Goal: Task Accomplishment & Management: Complete application form

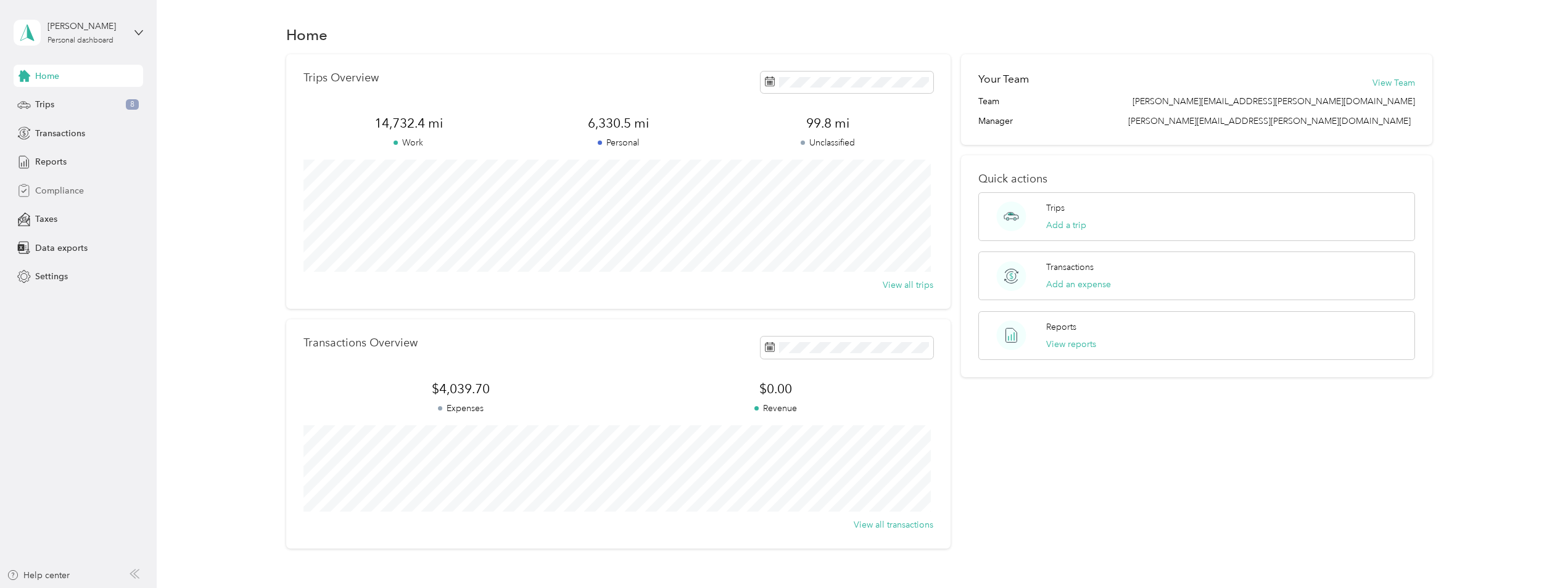
click at [73, 193] on span "Compliance" at bounding box center [59, 191] width 49 height 13
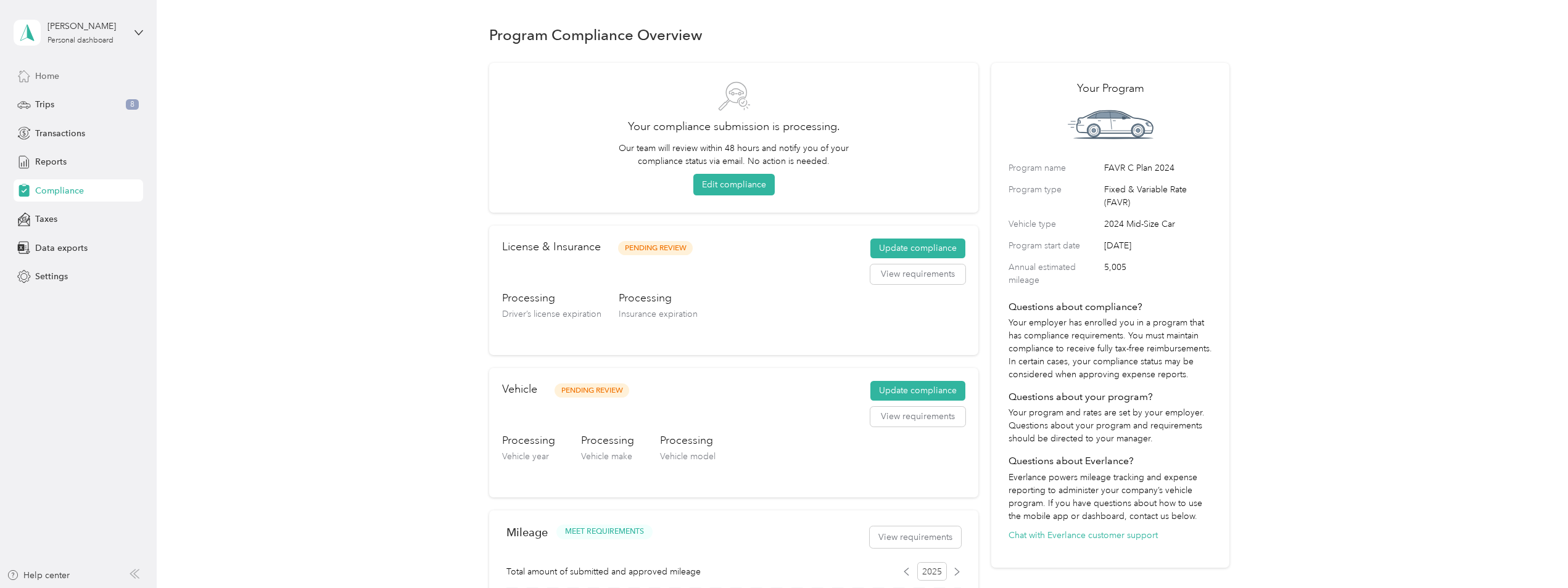
click at [69, 75] on div "Home" at bounding box center [78, 75] width 129 height 23
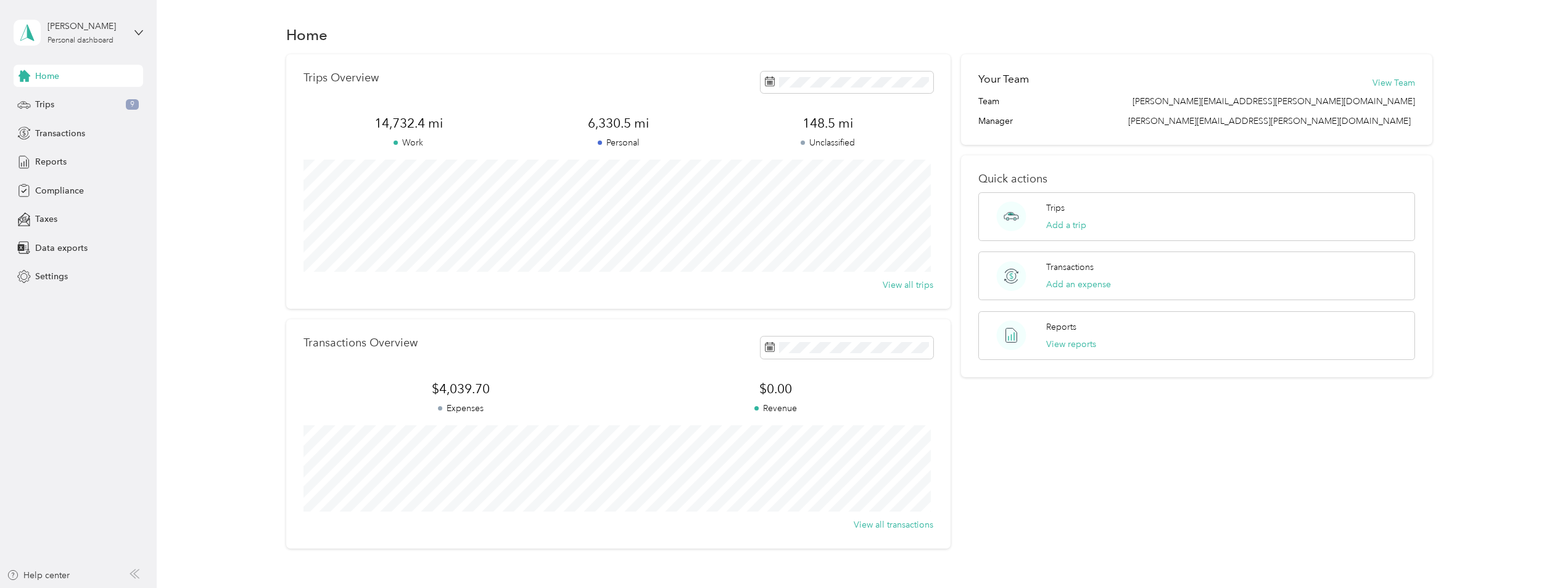
click at [138, 26] on div "[PERSON_NAME] Personal dashboard" at bounding box center [78, 32] width 129 height 43
click at [204, 258] on div "Trips Overview 14,732.4 mi Work 6,330.5 mi Personal 148.5 mi Unclassified View …" at bounding box center [859, 301] width 1375 height 494
click at [57, 185] on span "Compliance" at bounding box center [59, 191] width 49 height 13
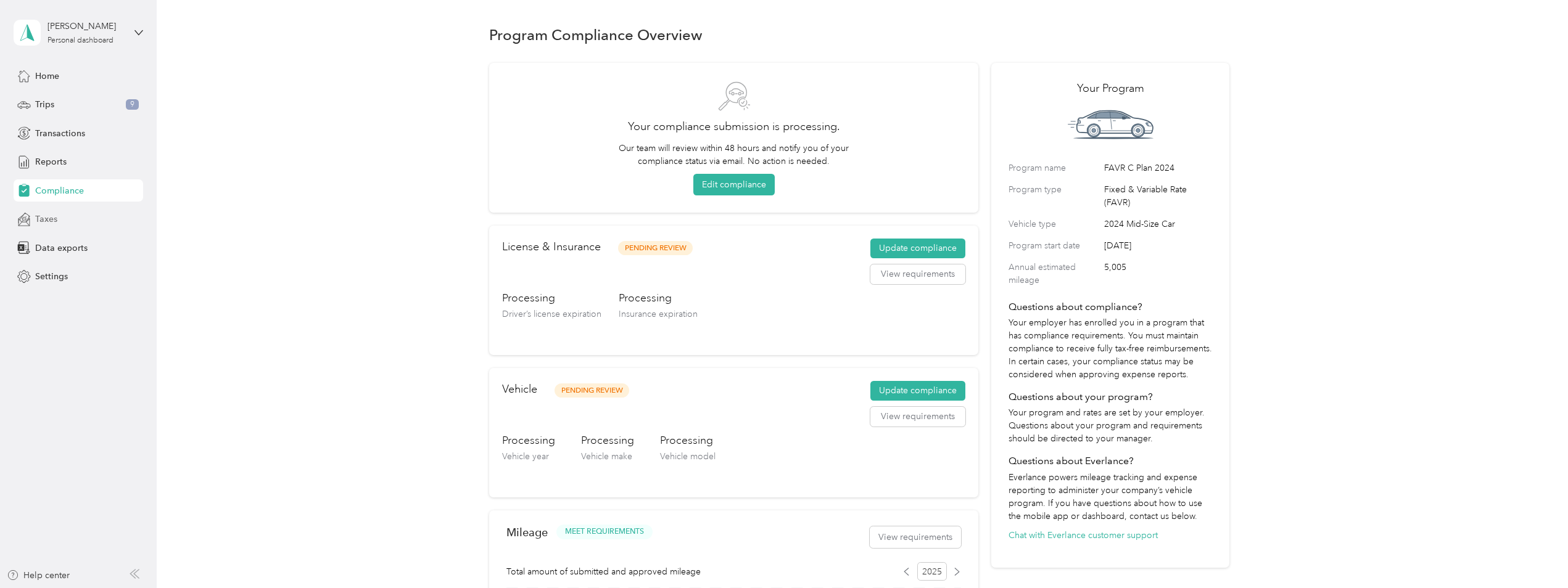
click at [51, 220] on span "Taxes" at bounding box center [46, 219] width 23 height 13
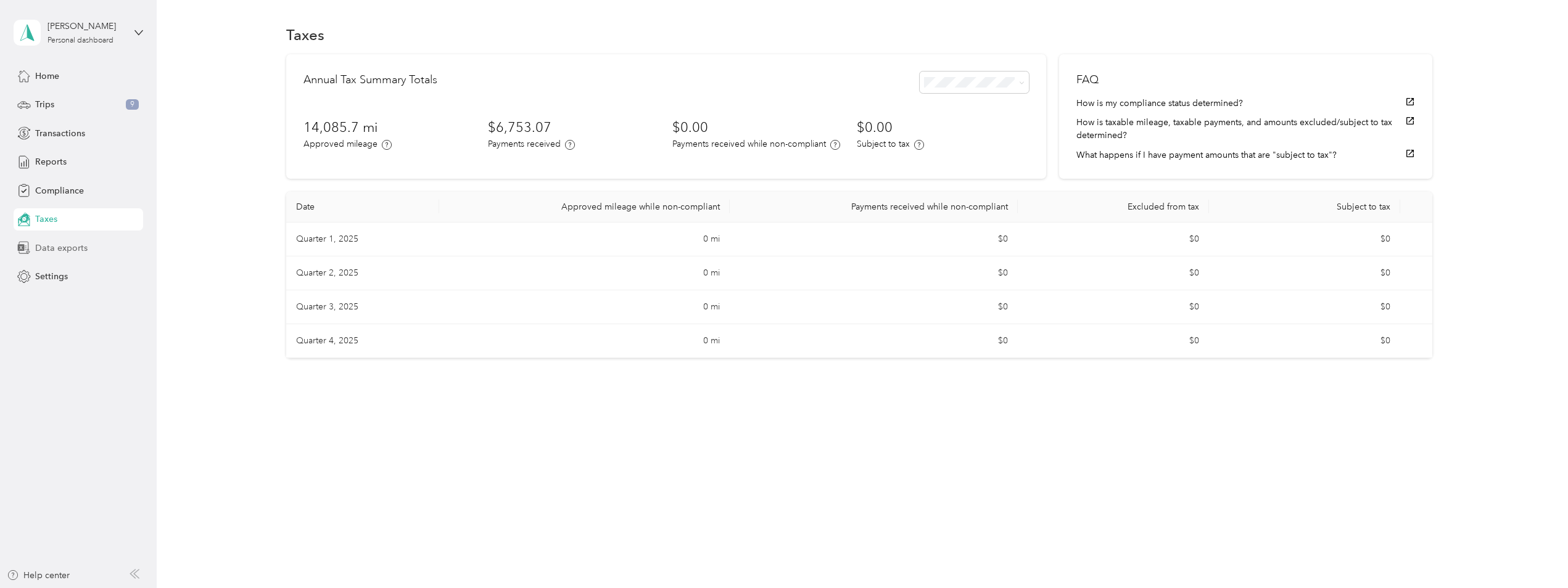
click at [53, 248] on span "Data exports" at bounding box center [61, 248] width 52 height 13
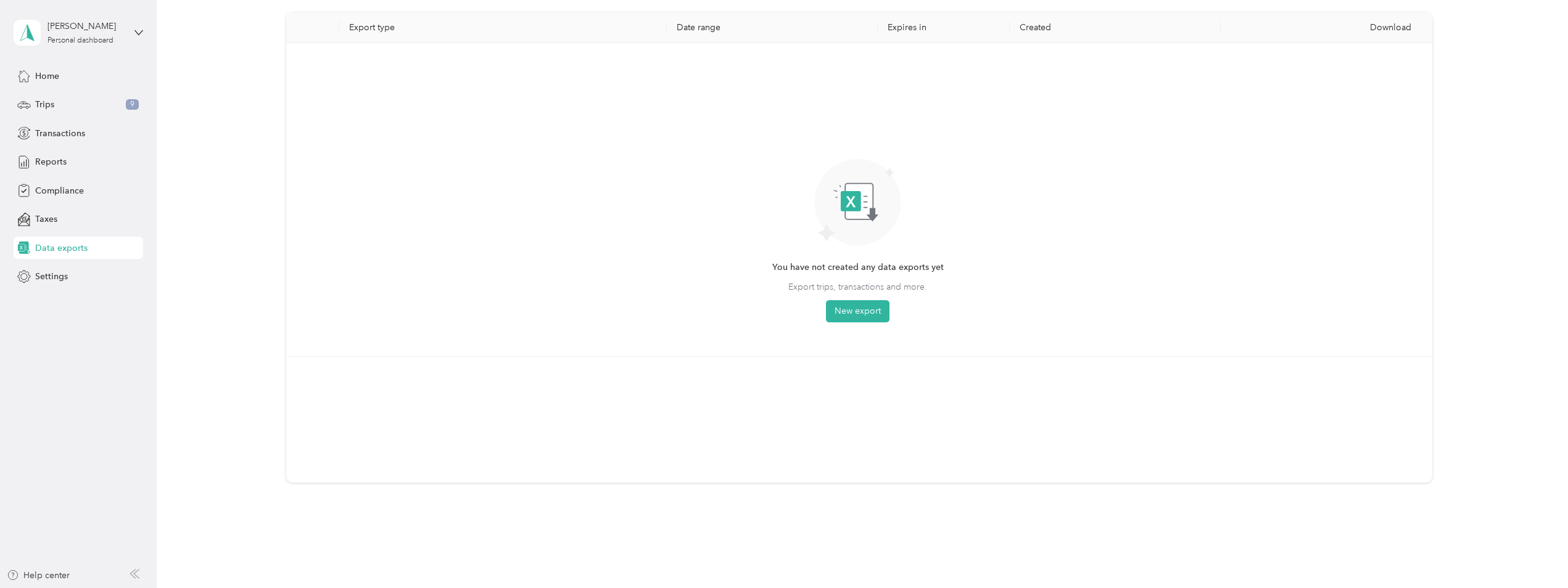
scroll to position [131, 0]
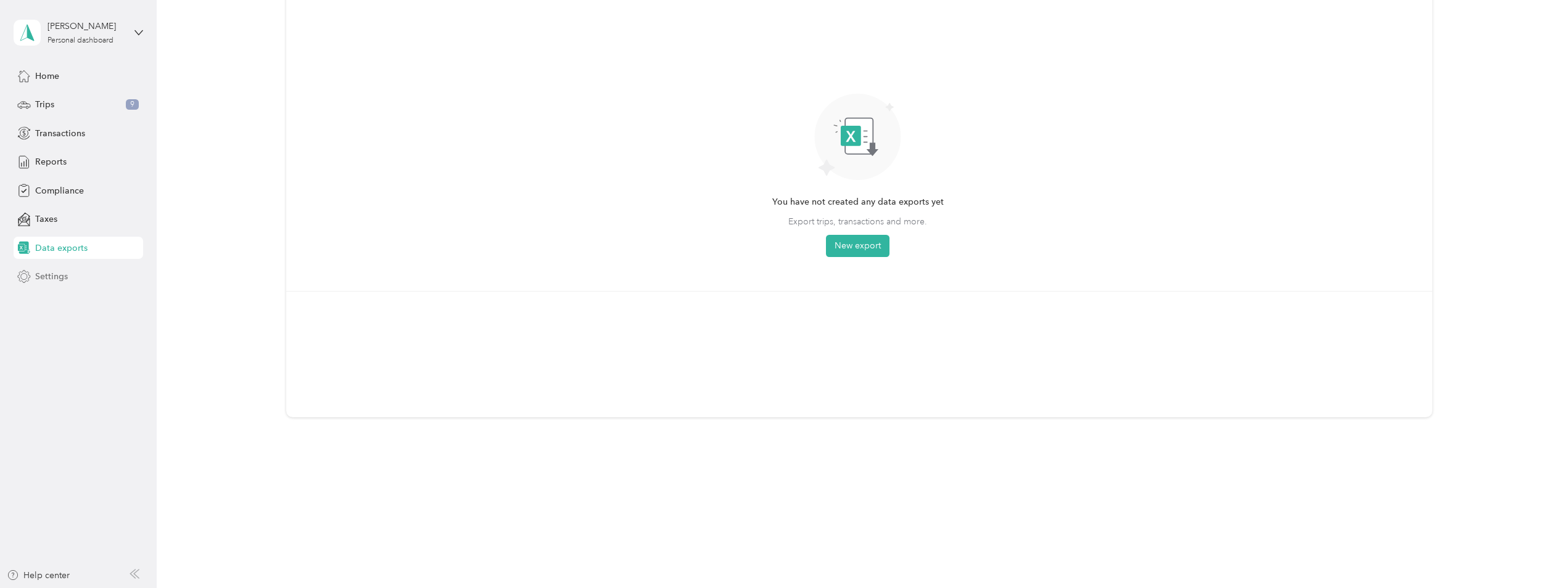
click at [56, 270] on span "Settings" at bounding box center [51, 277] width 33 height 13
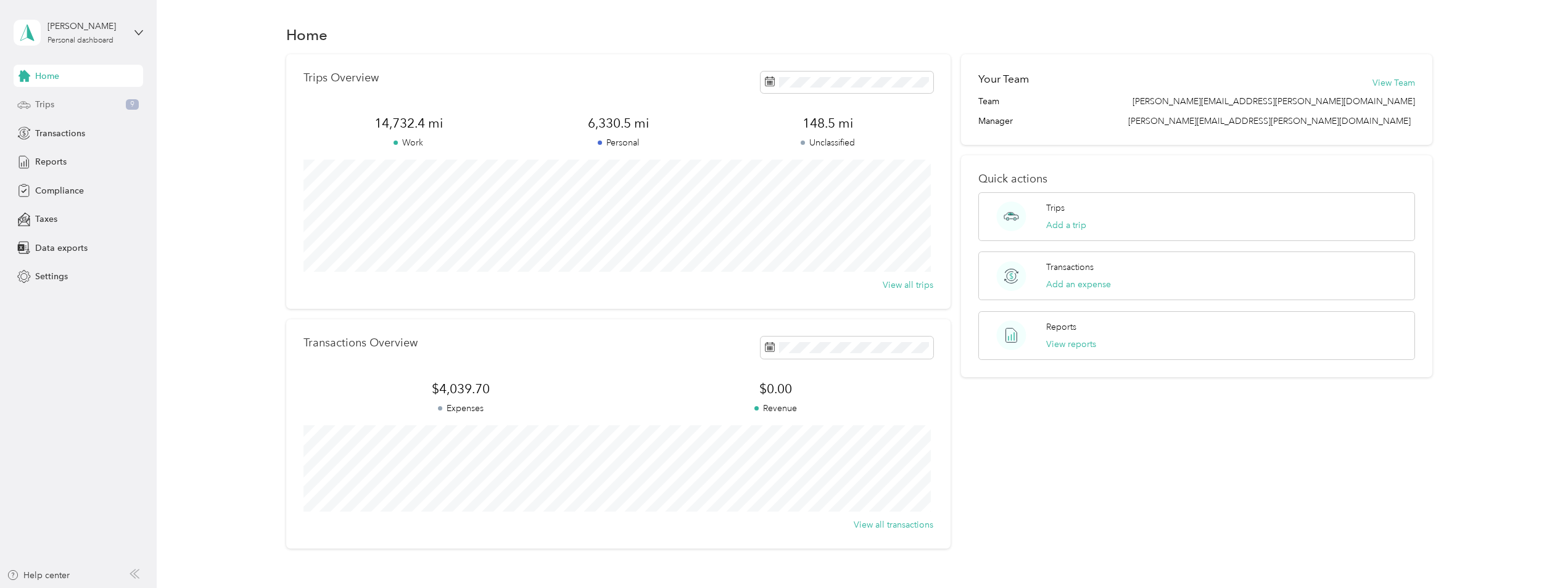
click at [68, 108] on div "Trips 9" at bounding box center [78, 105] width 129 height 23
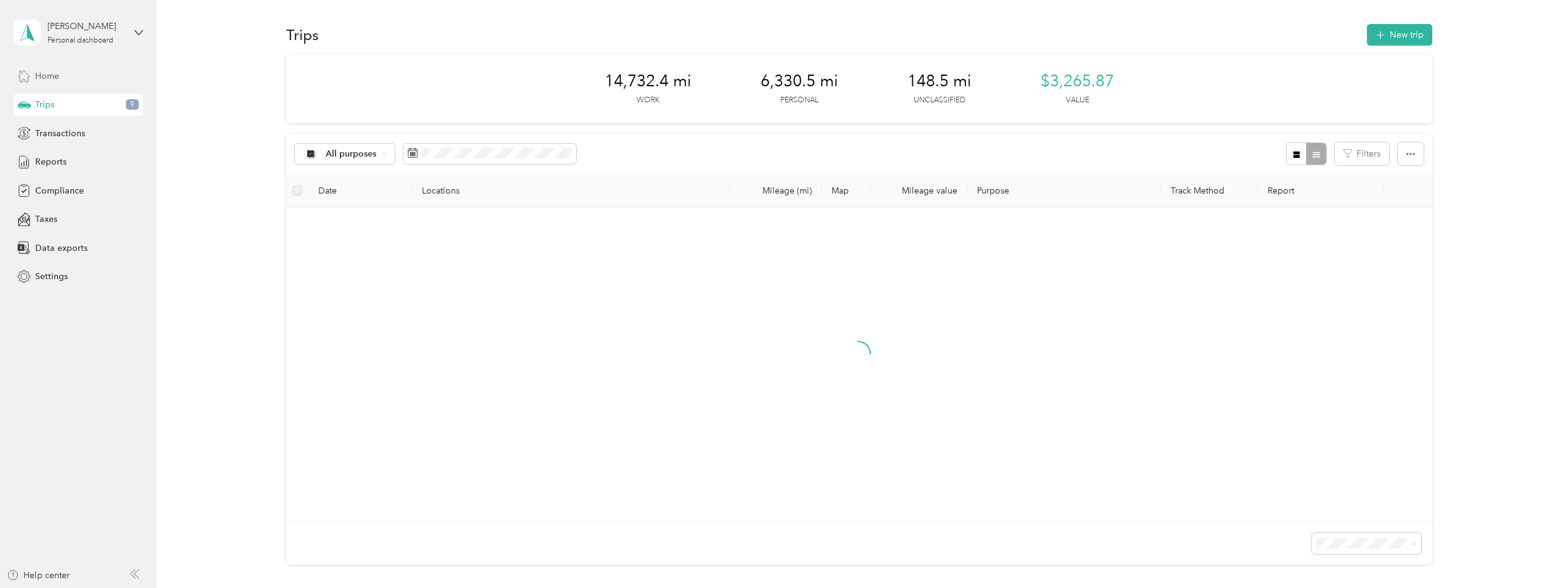
click at [51, 78] on span "Home" at bounding box center [46, 76] width 24 height 13
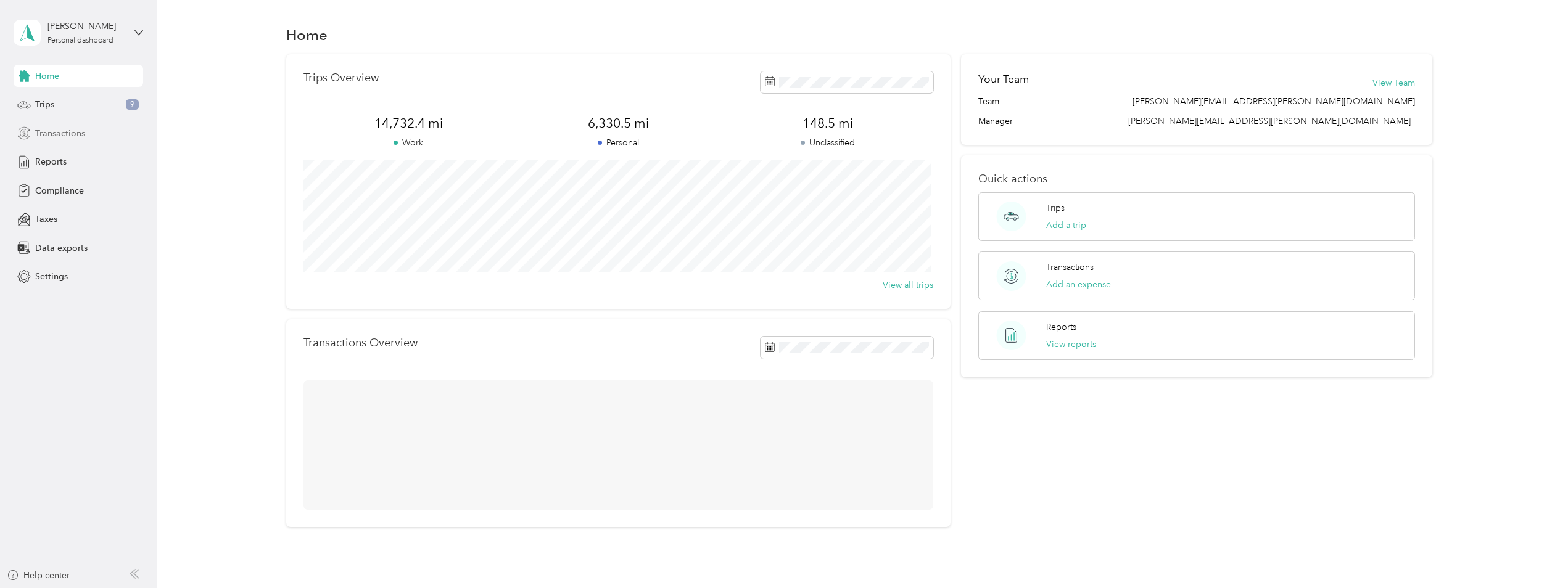
click at [52, 128] on span "Transactions" at bounding box center [60, 134] width 50 height 13
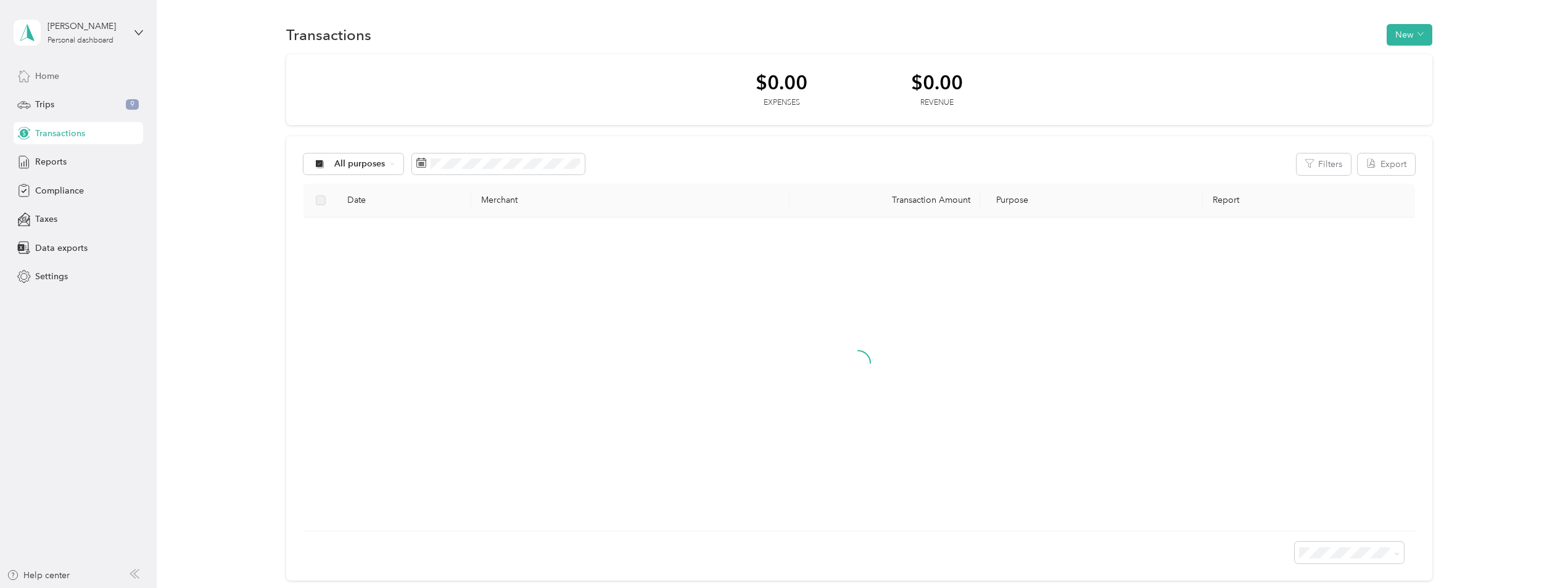
click at [48, 75] on span "Home" at bounding box center [46, 76] width 24 height 13
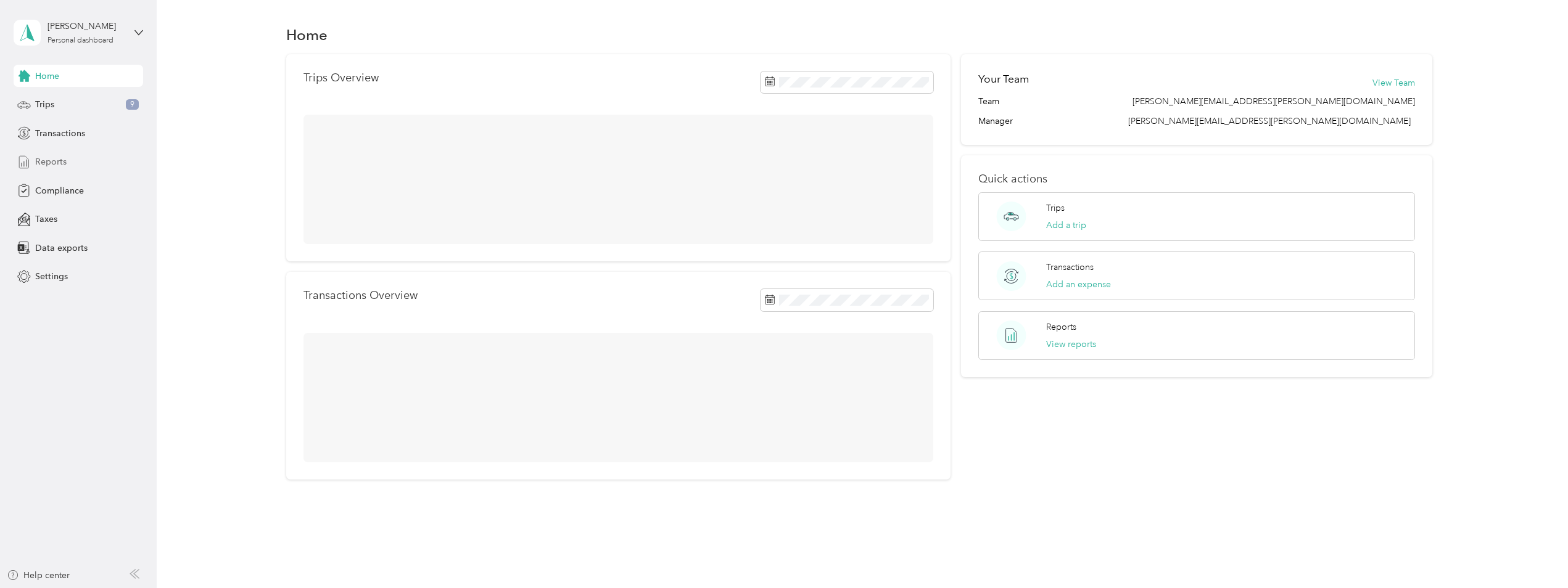
click at [47, 166] on span "Reports" at bounding box center [50, 162] width 31 height 13
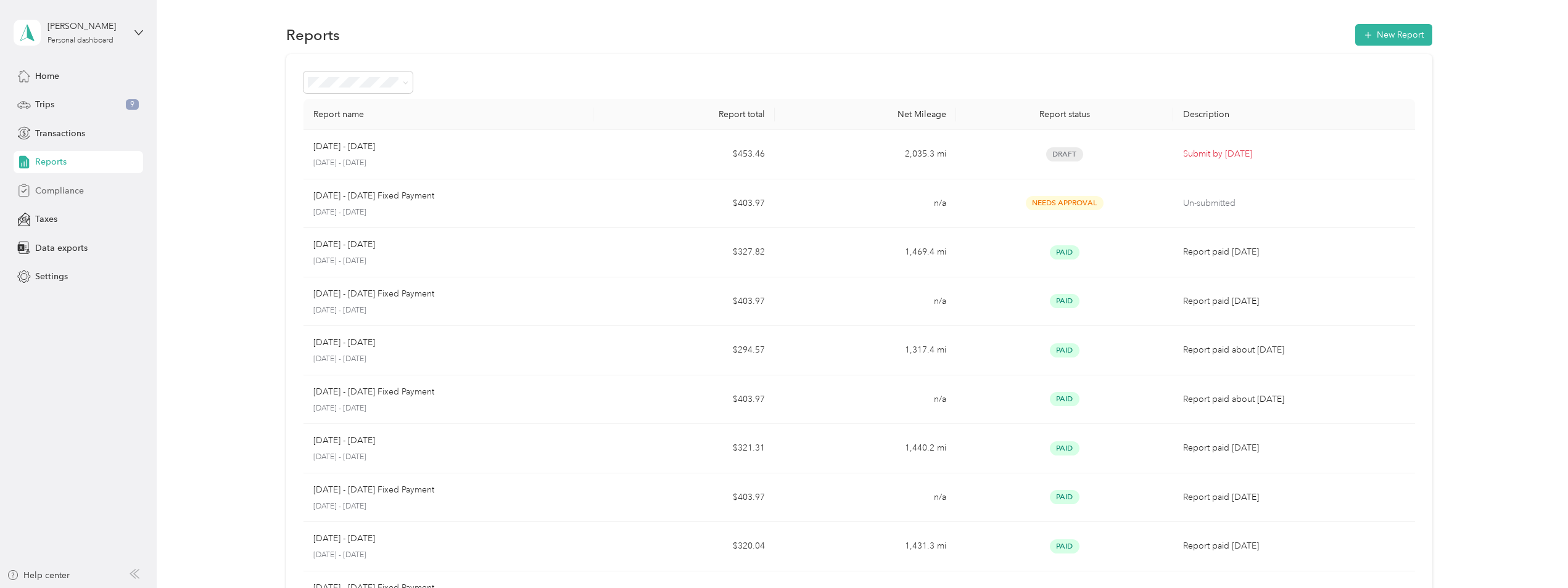
click at [72, 194] on span "Compliance" at bounding box center [59, 191] width 49 height 13
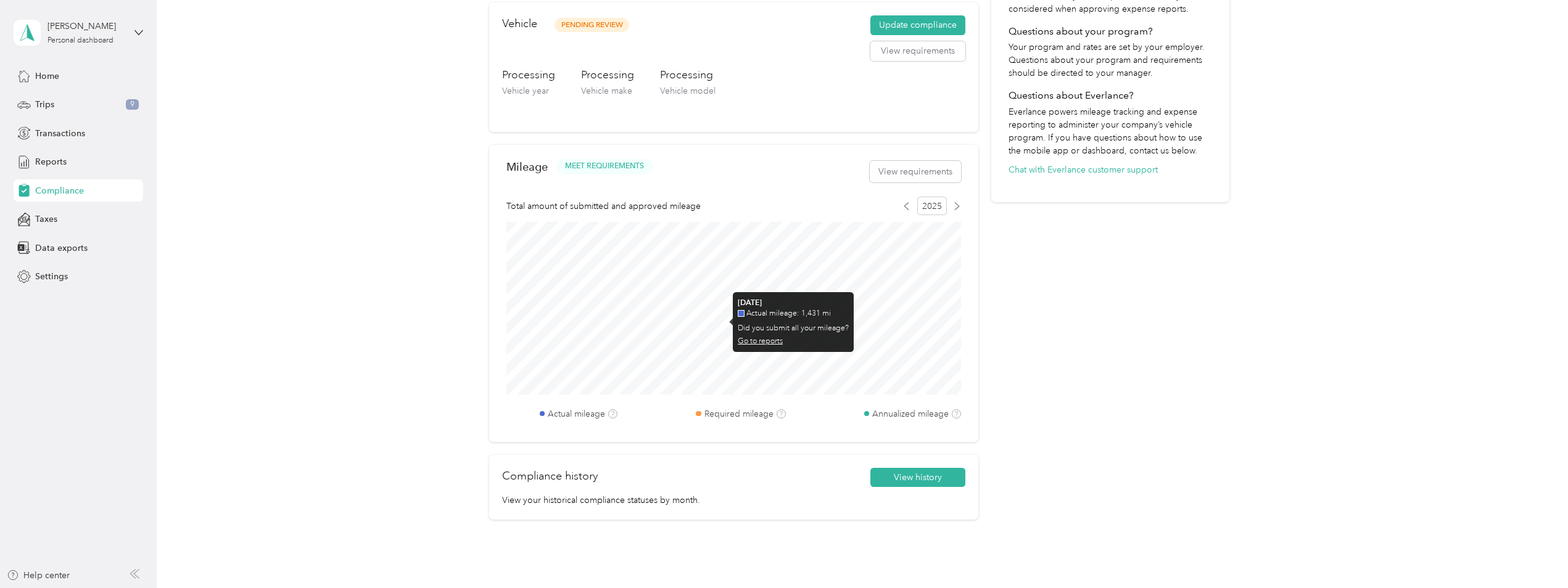
scroll to position [195, 0]
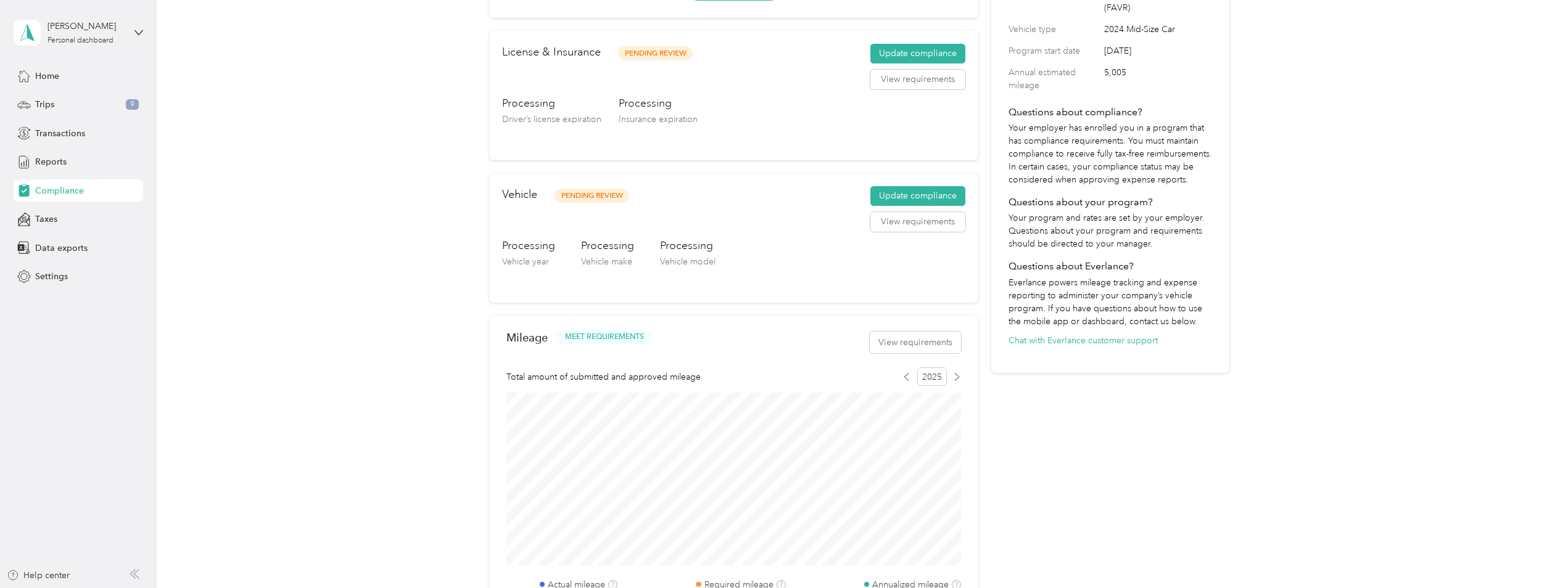
click at [1124, 509] on div "Your Program Program name FAVR C Plan 2024 Program type Fixed & Variable Rate (…" at bounding box center [1110, 287] width 238 height 840
click at [915, 195] on button "Update compliance" at bounding box center [917, 195] width 95 height 20
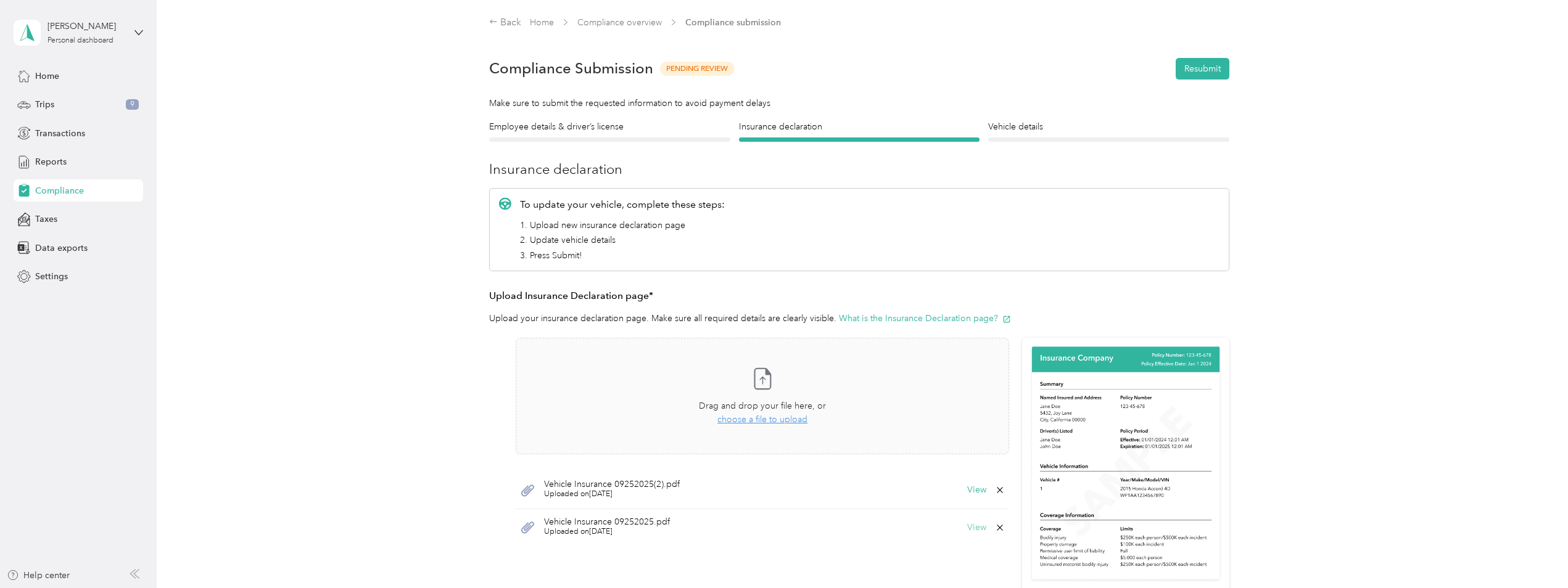
click at [976, 527] on button "View" at bounding box center [977, 528] width 19 height 9
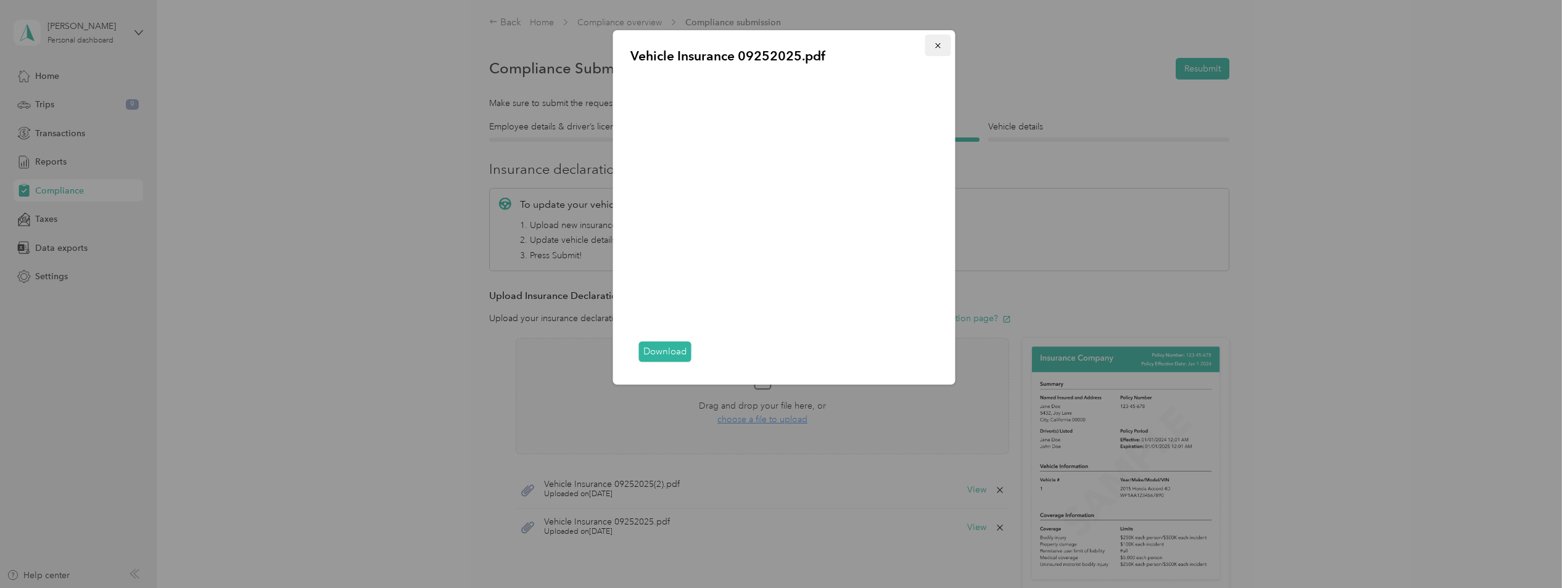
click at [937, 43] on icon "button" at bounding box center [938, 46] width 9 height 9
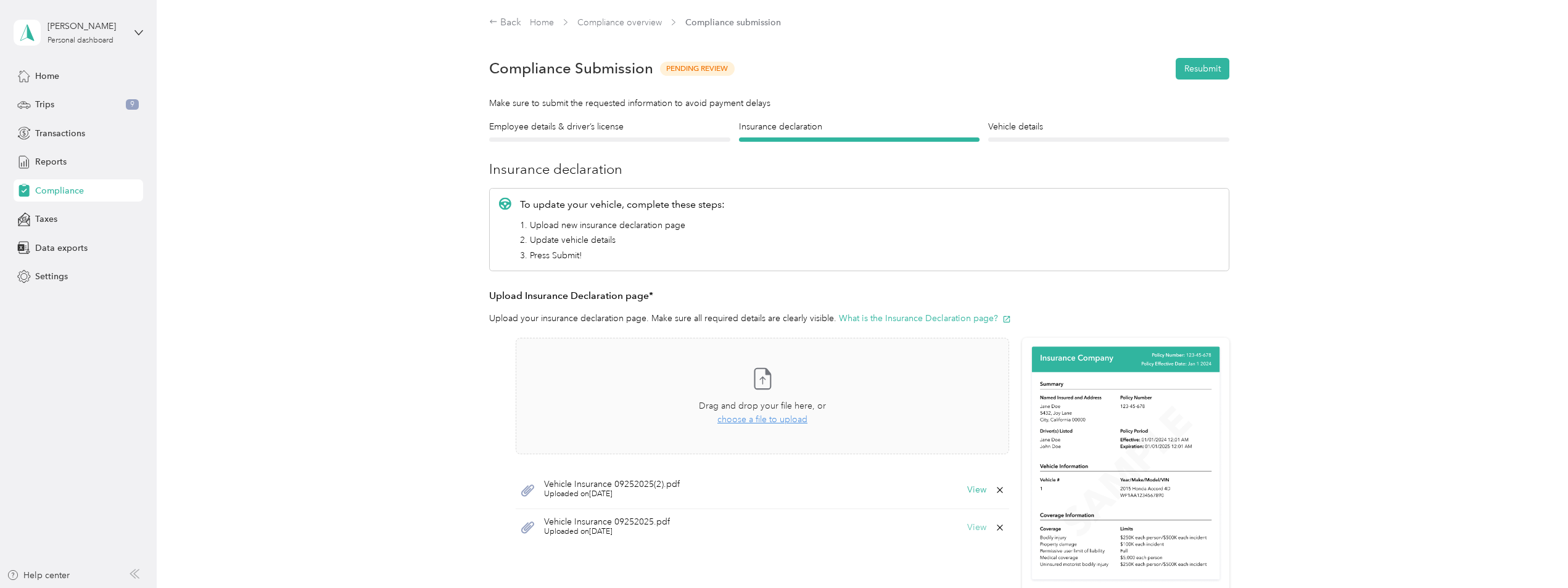
click at [978, 530] on button "View" at bounding box center [977, 528] width 19 height 9
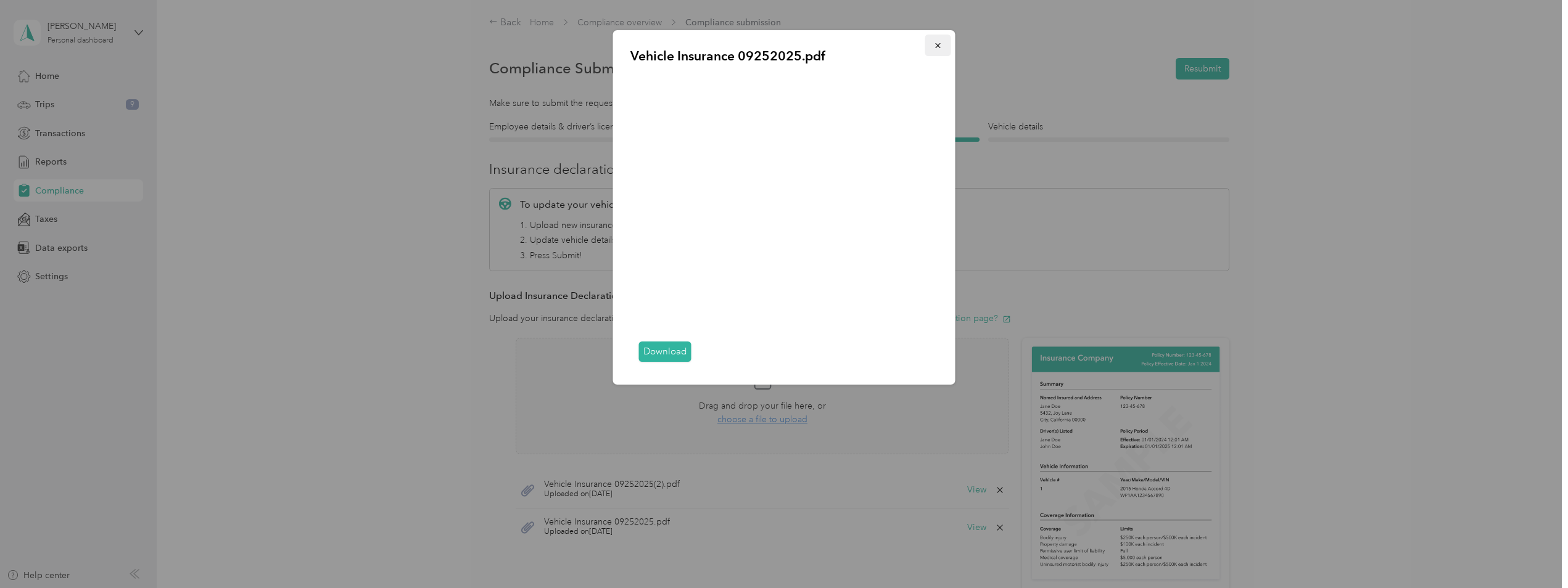
click at [934, 46] on icon "button" at bounding box center [938, 46] width 9 height 9
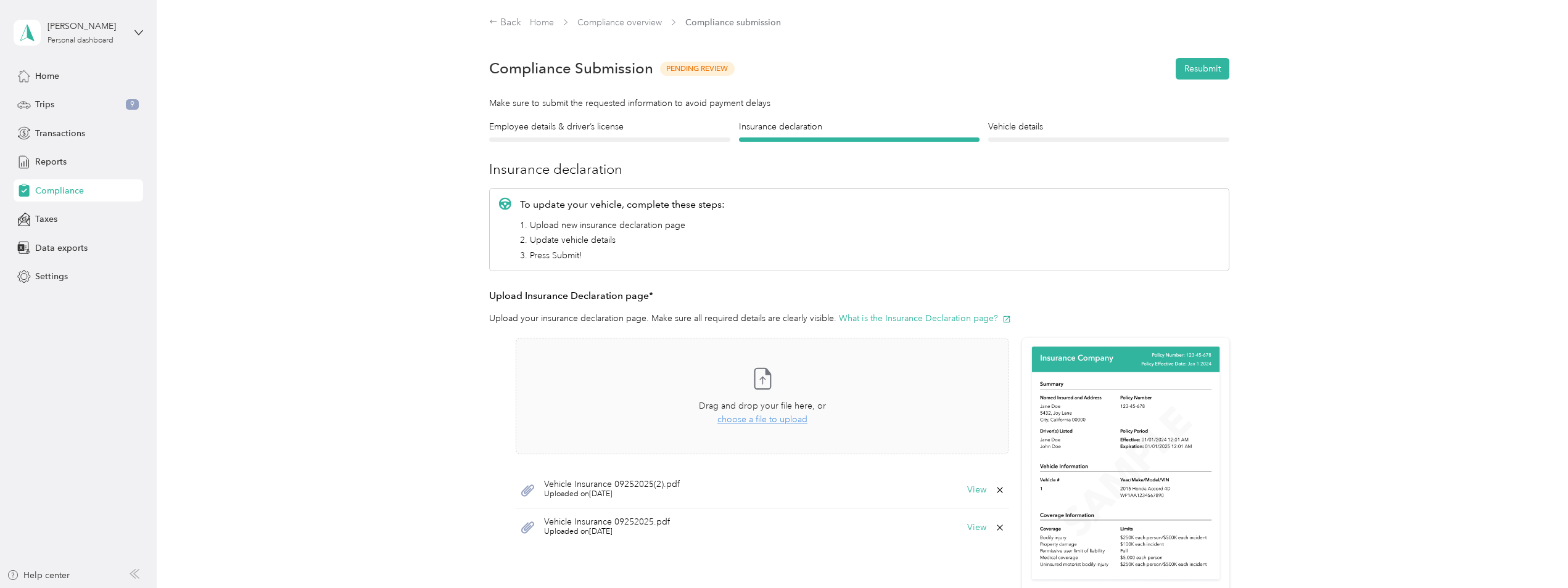
click at [999, 530] on icon at bounding box center [1000, 528] width 10 height 10
click at [1374, 276] on div "Back Home Compliance overview Compliance submission Compliance Submission Pendi…" at bounding box center [859, 407] width 1405 height 814
click at [996, 530] on icon at bounding box center [1000, 528] width 10 height 10
click at [968, 534] on button "Yes" at bounding box center [967, 536] width 24 height 20
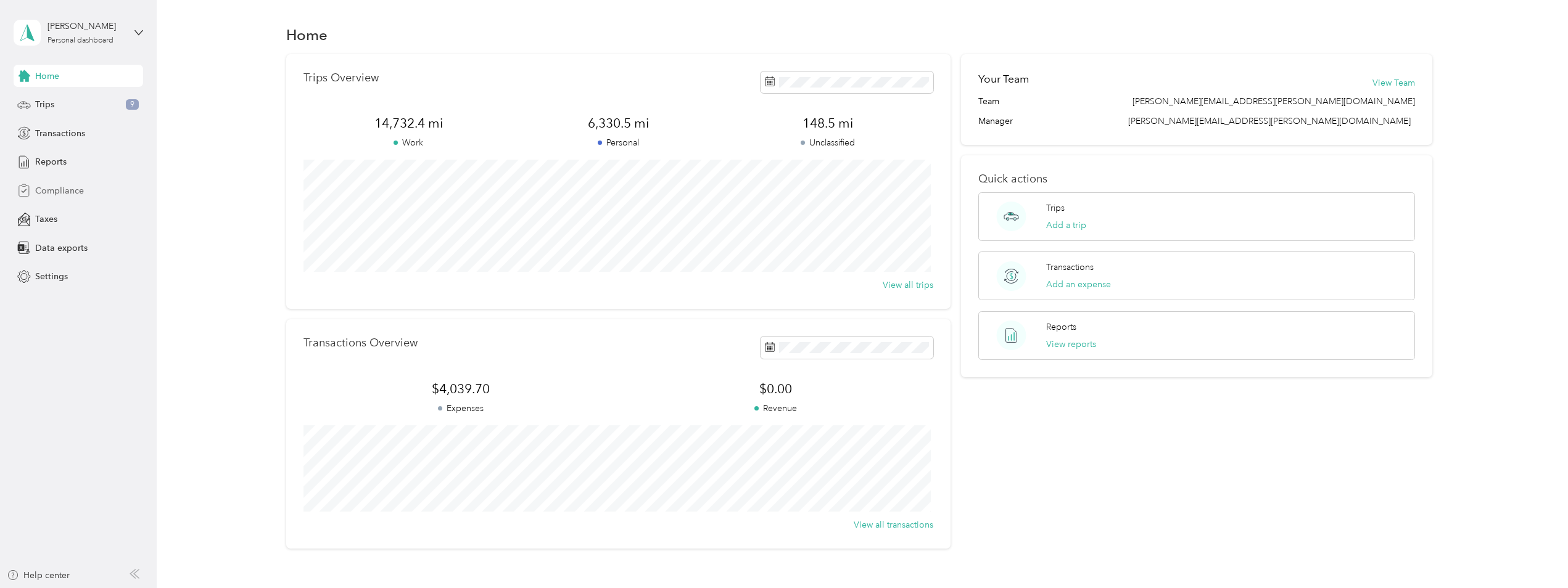
click at [61, 190] on span "Compliance" at bounding box center [59, 191] width 49 height 13
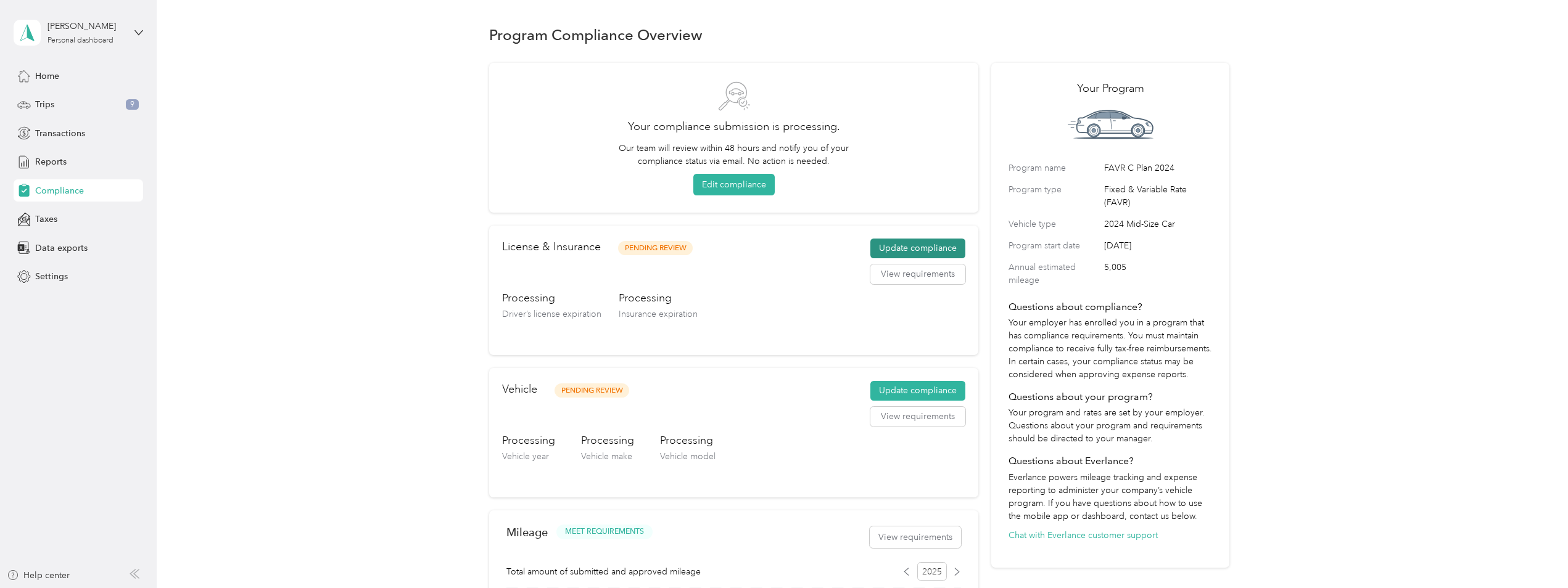
click at [921, 248] on button "Update compliance" at bounding box center [917, 248] width 95 height 20
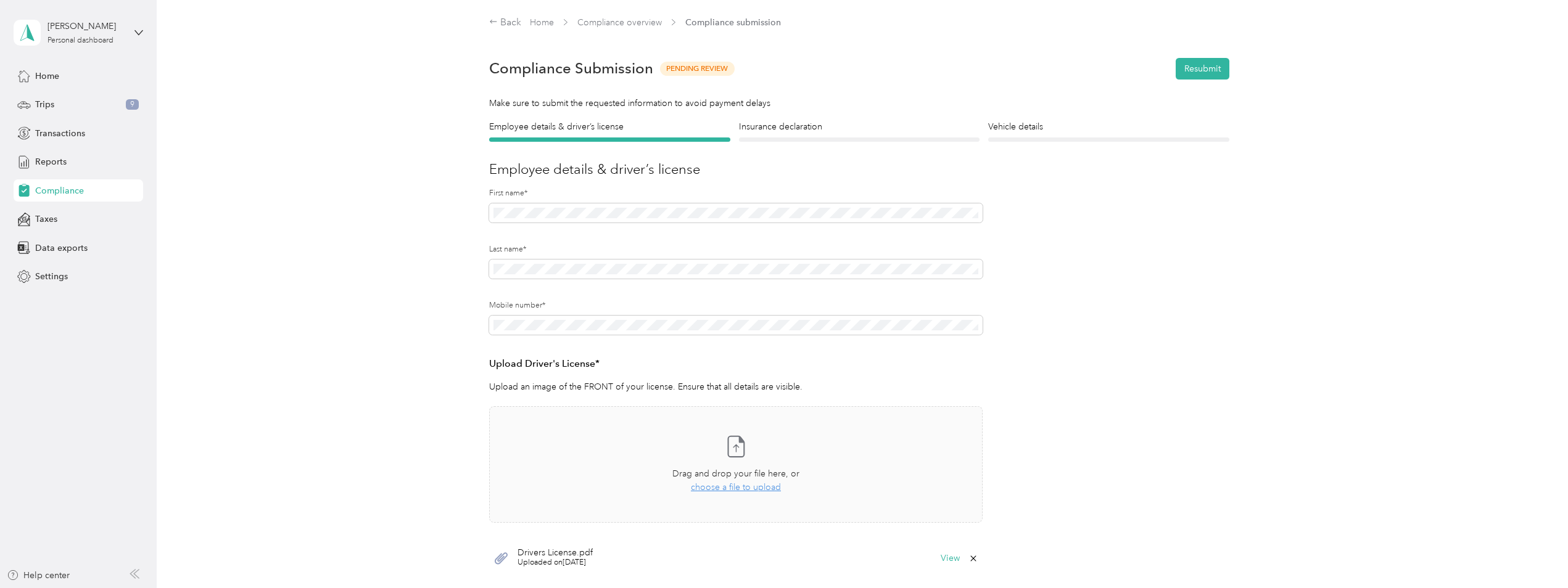
click at [837, 134] on div "Insurance declaration Insurance" at bounding box center [859, 131] width 241 height 22
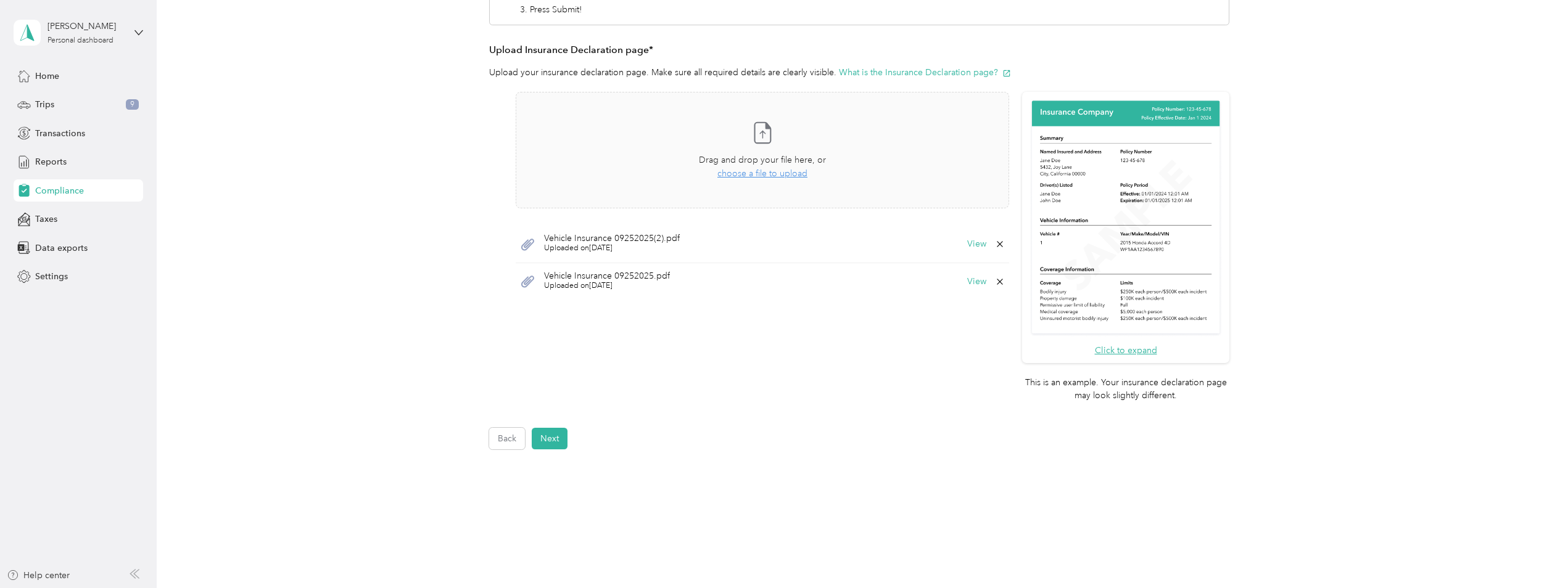
scroll to position [247, 0]
click at [1003, 281] on icon at bounding box center [1000, 281] width 10 height 10
click at [969, 289] on button "Yes" at bounding box center [967, 290] width 24 height 20
click at [1001, 244] on icon at bounding box center [1000, 244] width 10 height 10
click at [964, 249] on button "Yes" at bounding box center [967, 252] width 24 height 20
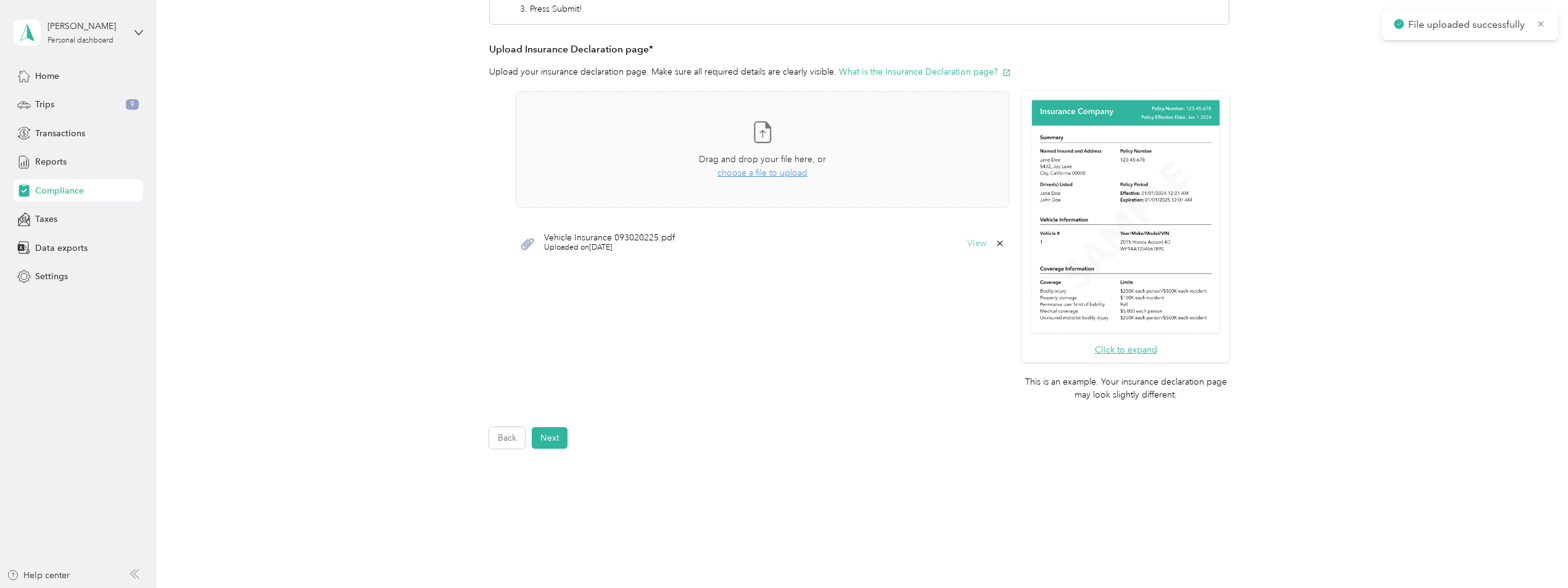
click at [972, 243] on button "View" at bounding box center [977, 244] width 19 height 9
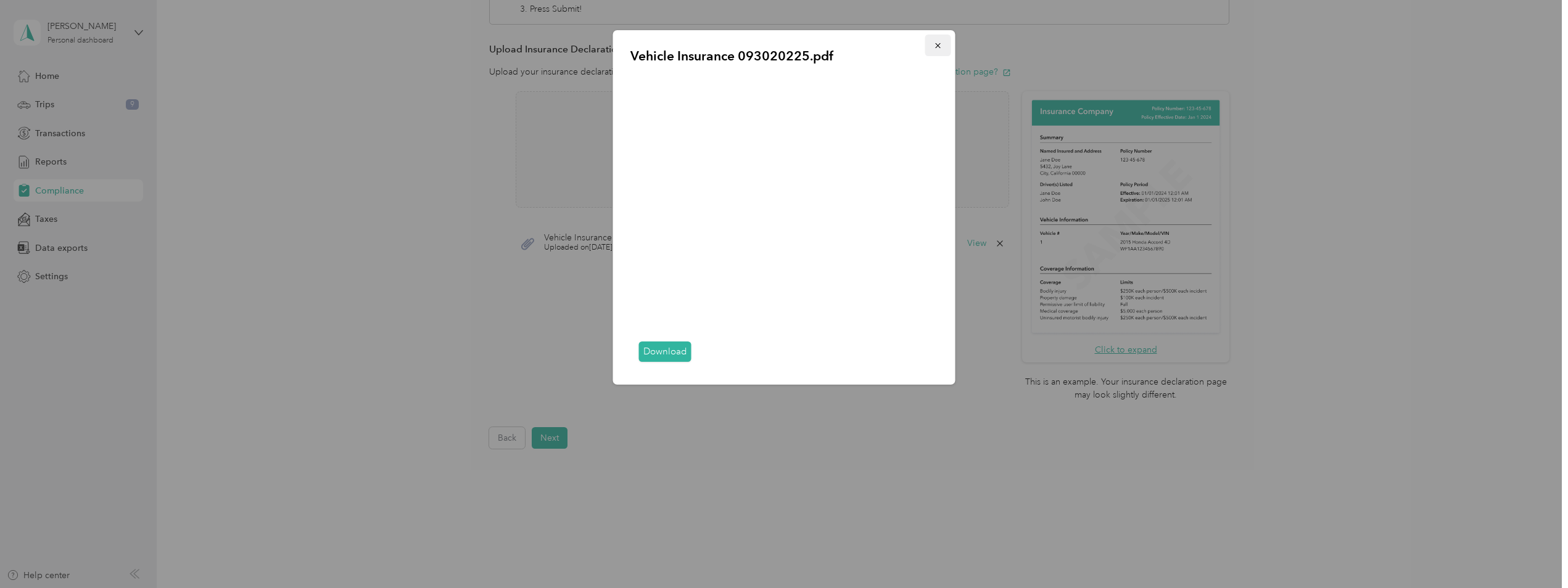
click at [934, 50] on icon "button" at bounding box center [938, 46] width 9 height 9
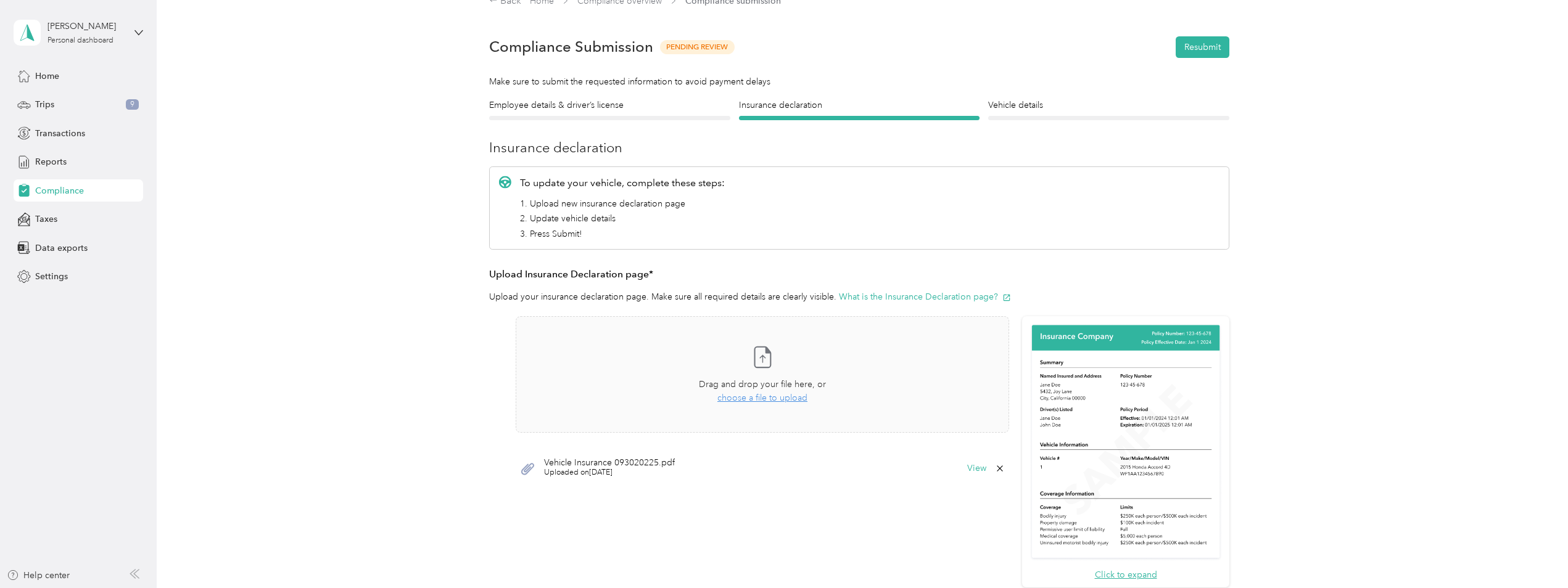
scroll to position [0, 0]
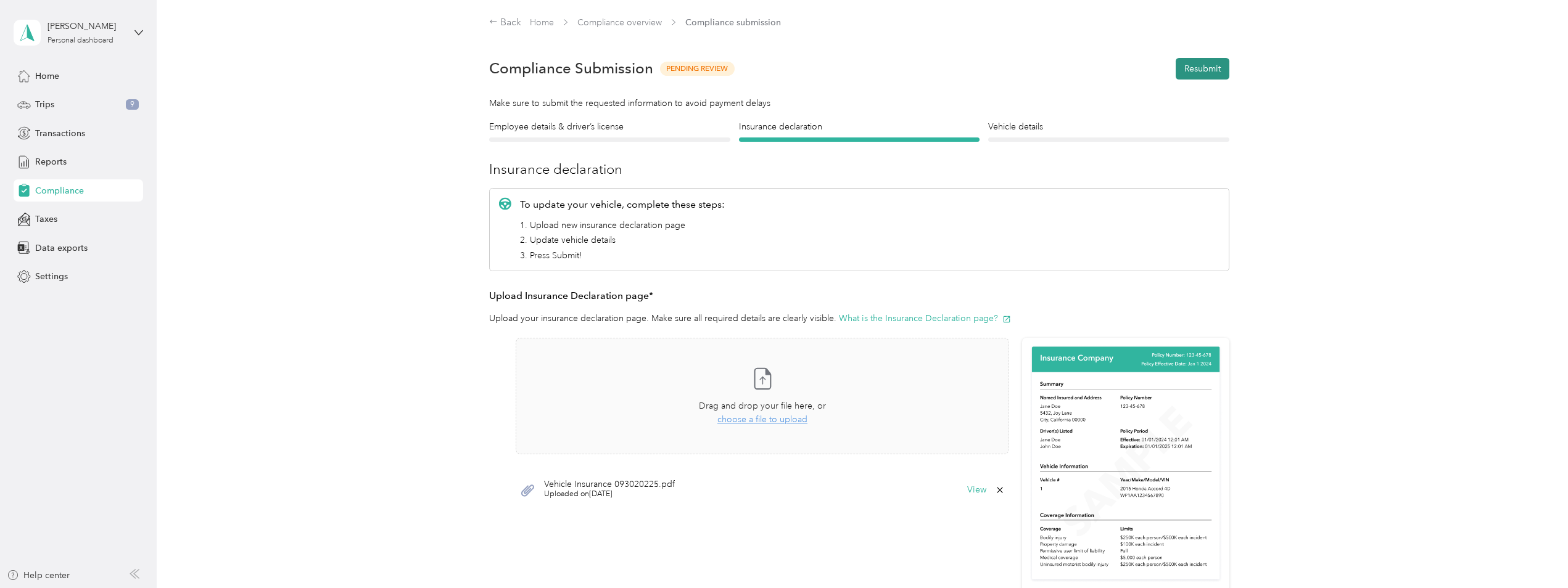
click at [1205, 67] on button "Resubmit" at bounding box center [1203, 69] width 54 height 22
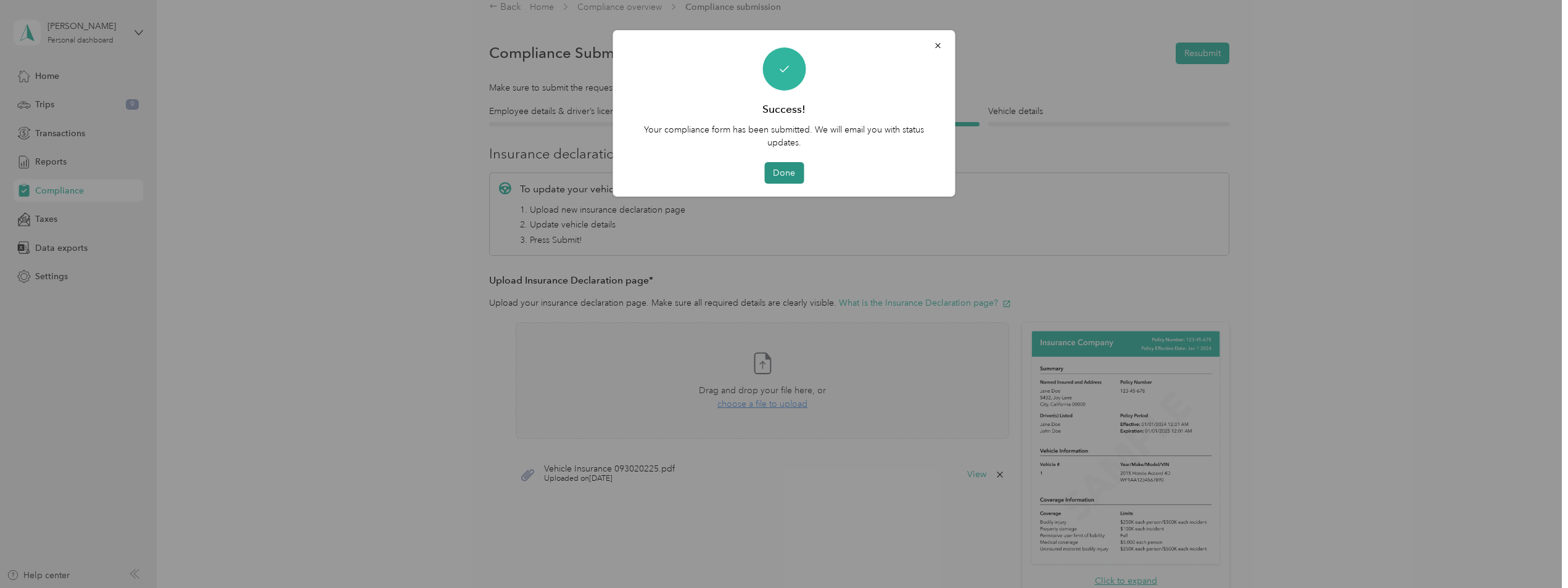
click at [778, 173] on button "Done" at bounding box center [784, 173] width 39 height 22
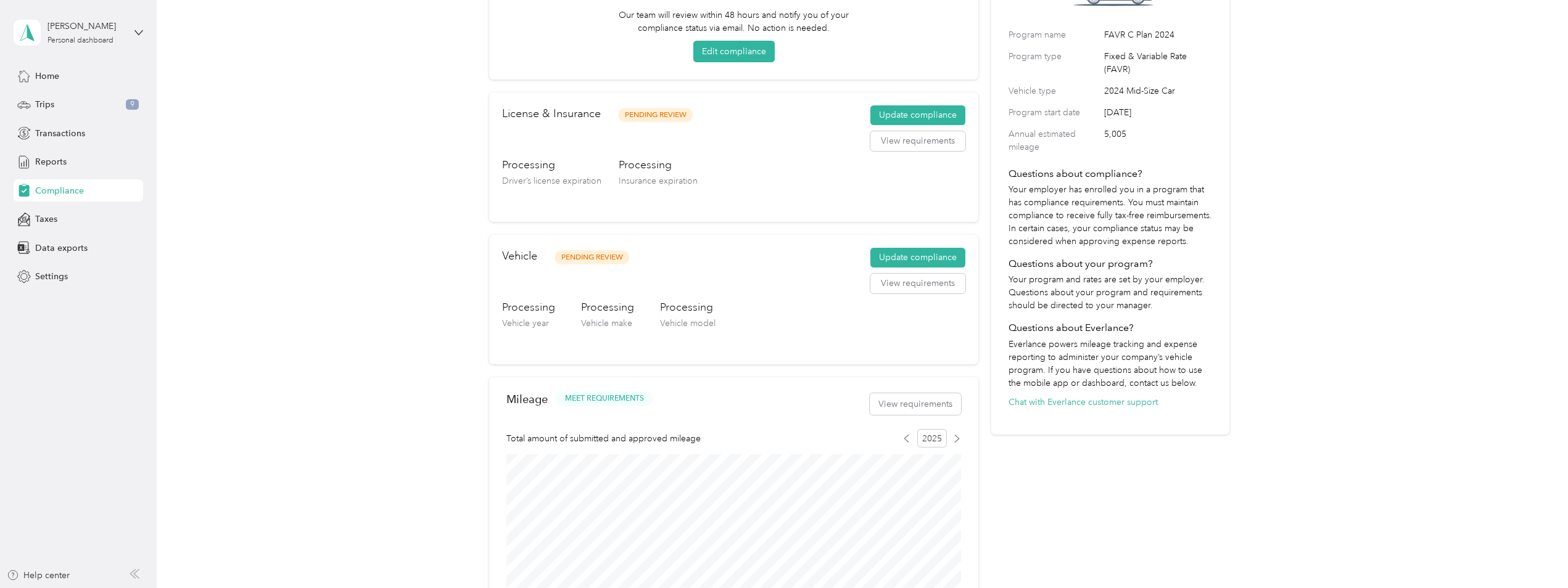
scroll to position [10, 0]
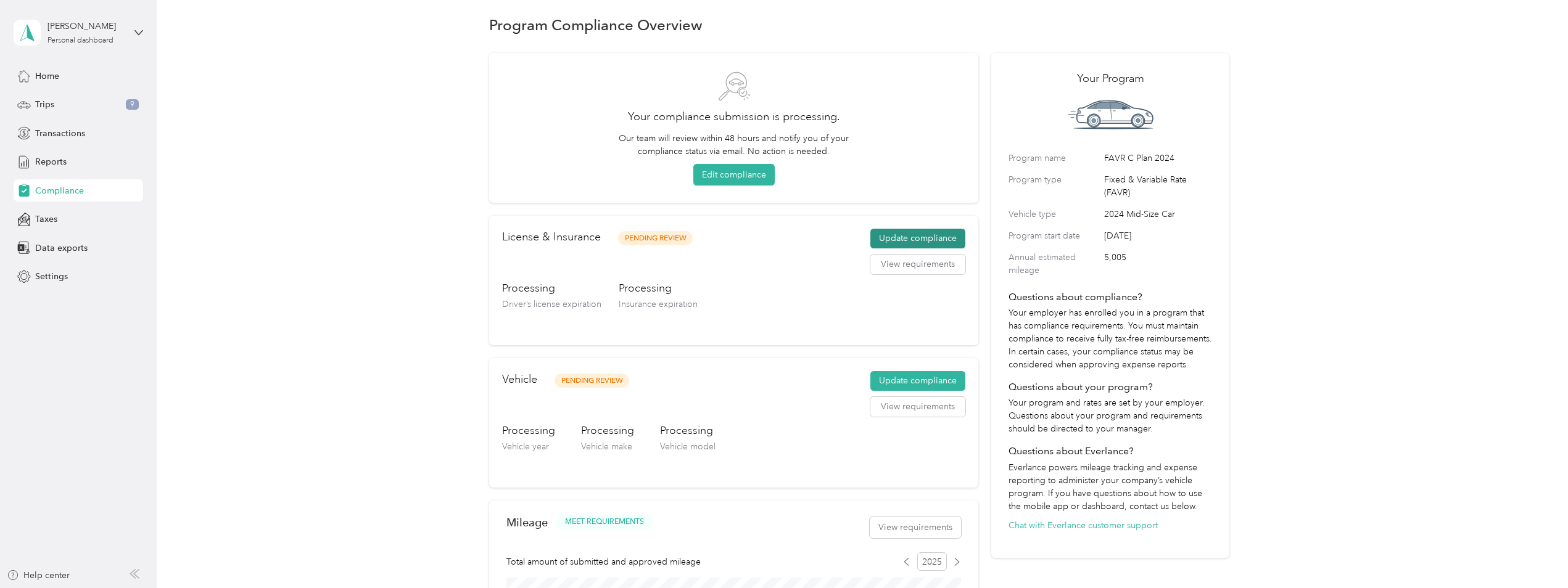
click at [909, 237] on button "Update compliance" at bounding box center [917, 238] width 95 height 20
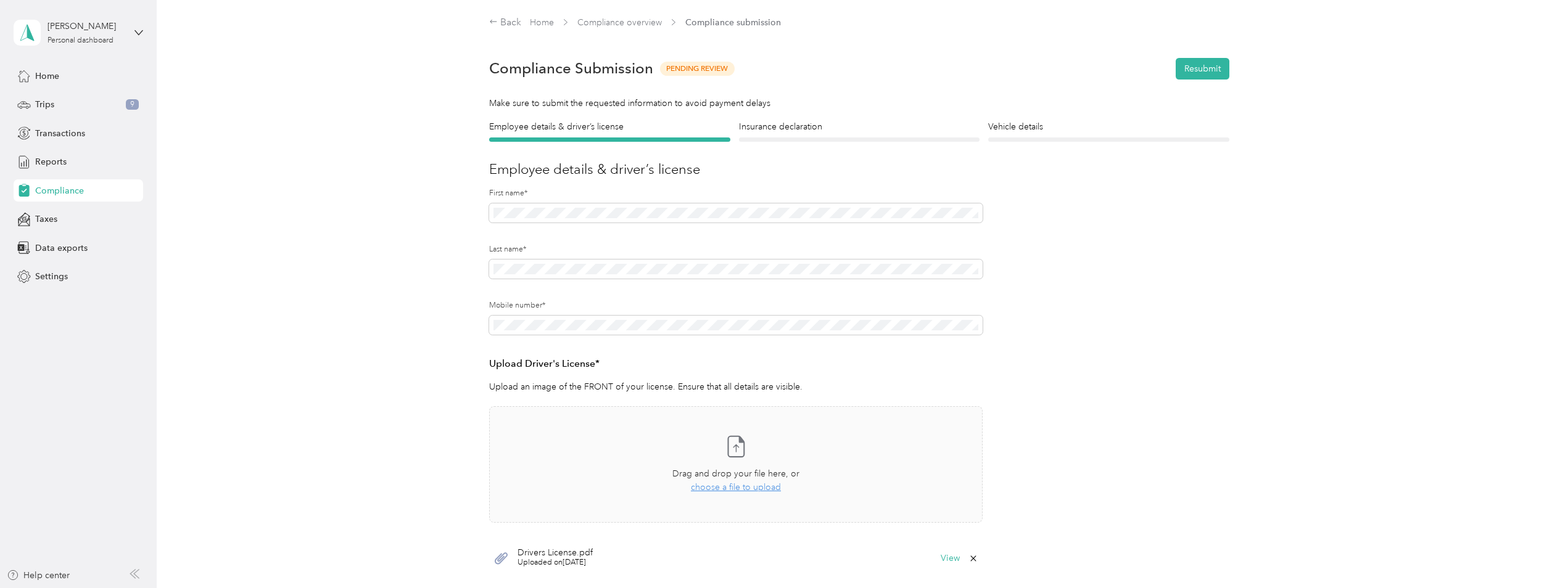
click at [834, 134] on div "Insurance declaration Insurance" at bounding box center [859, 131] width 241 height 22
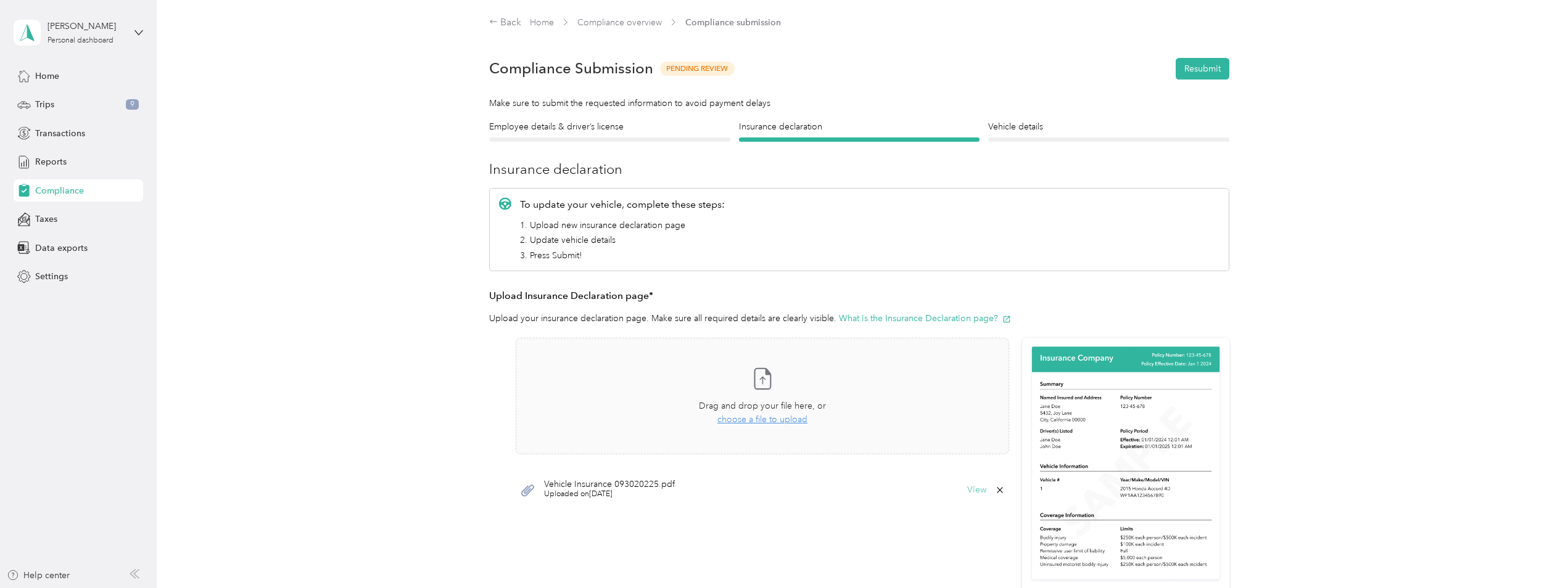
click at [978, 486] on button "View" at bounding box center [977, 490] width 19 height 9
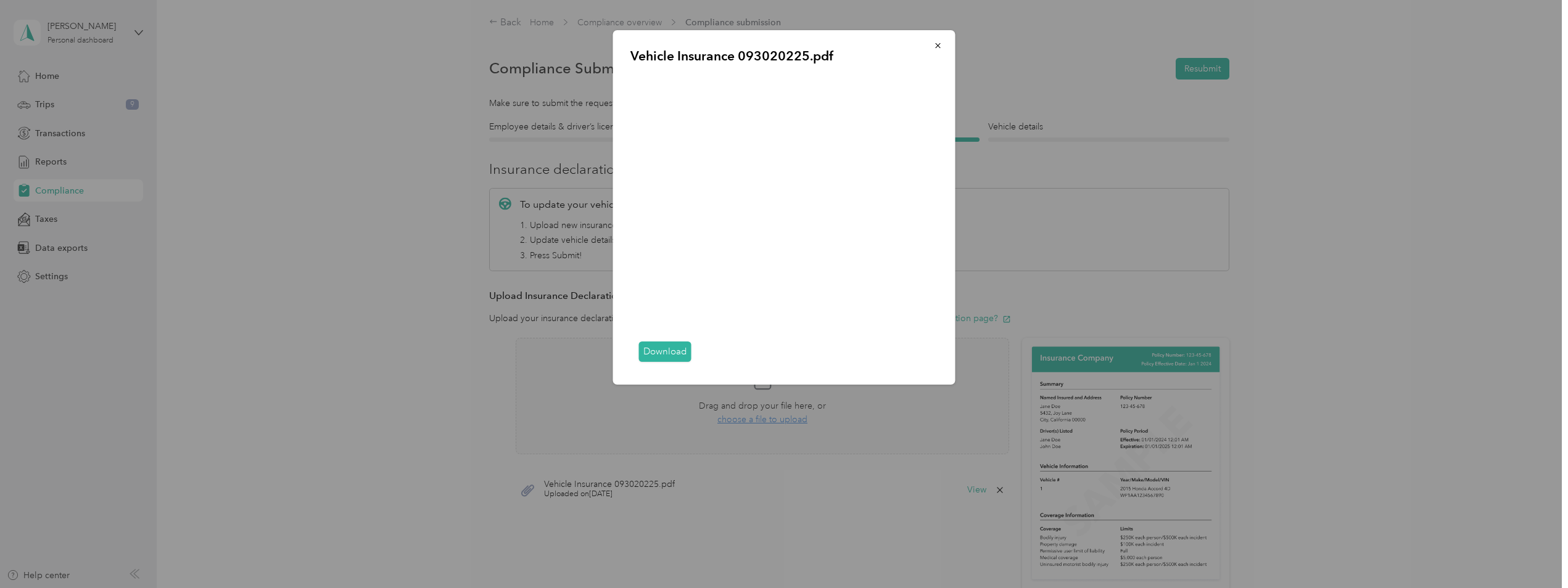
drag, startPoint x: 938, startPoint y: 46, endPoint x: 948, endPoint y: 44, distance: 10.2
click at [938, 46] on icon "button" at bounding box center [937, 45] width 5 height 5
